Goal: Communication & Community: Answer question/provide support

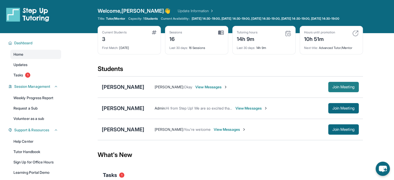
click at [349, 89] on span "Join Meeting" at bounding box center [343, 86] width 22 height 3
click at [38, 103] on link "Weekly Progress Report" at bounding box center [35, 97] width 51 height 9
click at [221, 89] on span "View Messages" at bounding box center [211, 86] width 32 height 5
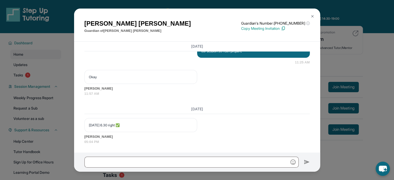
scroll to position [2566, 0]
click at [171, 164] on input "text" at bounding box center [191, 162] width 214 height 11
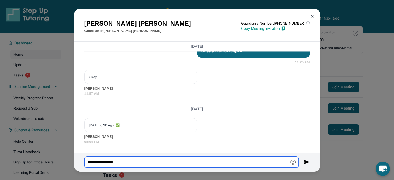
type input "**********"
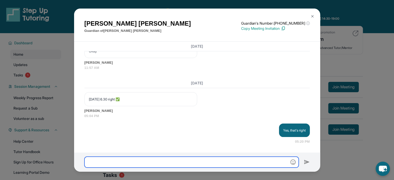
scroll to position [2591, 0]
click at [359, 54] on div "[PERSON_NAME] Guardian of [PERSON_NAME] Guardian's Number: [PHONE_NUMBER] ⓘ Thi…" at bounding box center [197, 90] width 394 height 180
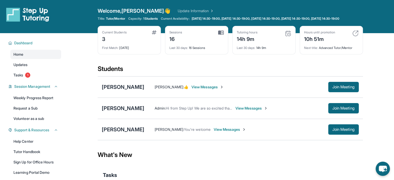
click at [219, 92] on div "Armineh Karamian : 👍 View Messages Join Meeting" at bounding box center [251, 87] width 214 height 10
click at [218, 90] on span "View Messages" at bounding box center [207, 86] width 32 height 5
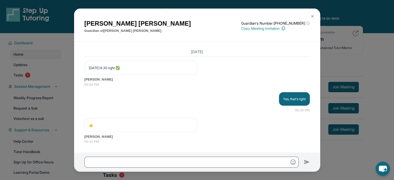
scroll to position [2623, 0]
click at [187, 164] on input "text" at bounding box center [191, 162] width 214 height 11
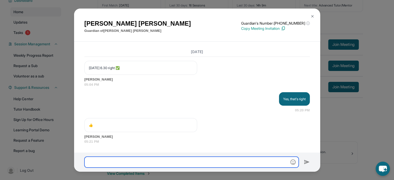
scroll to position [54, 0]
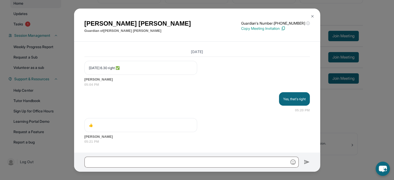
click at [327, 125] on div "[PERSON_NAME] Guardian of [PERSON_NAME] Guardian's Number: [PHONE_NUMBER] ⓘ Thi…" at bounding box center [197, 90] width 394 height 180
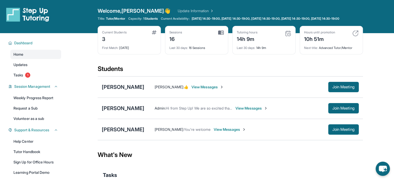
click at [224, 90] on span "View Messages" at bounding box center [207, 86] width 32 height 5
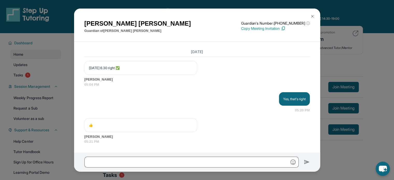
scroll to position [2623, 0]
click at [383, 133] on div "[PERSON_NAME] Guardian of [PERSON_NAME] Guardian's Number: [PHONE_NUMBER] ⓘ Thi…" at bounding box center [197, 90] width 394 height 180
